Goal: Navigation & Orientation: Go to known website

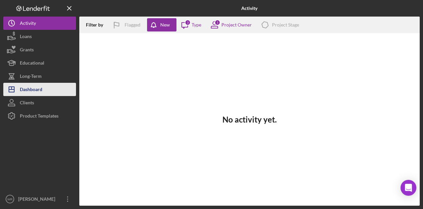
click at [42, 89] on div "Dashboard" at bounding box center [31, 90] width 22 height 15
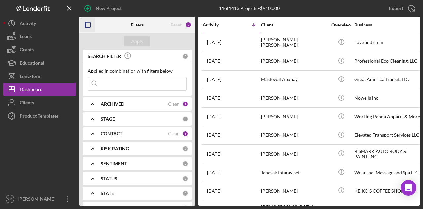
click at [88, 26] on icon "button" at bounding box center [87, 25] width 15 height 15
